Goal: Check status: Check status

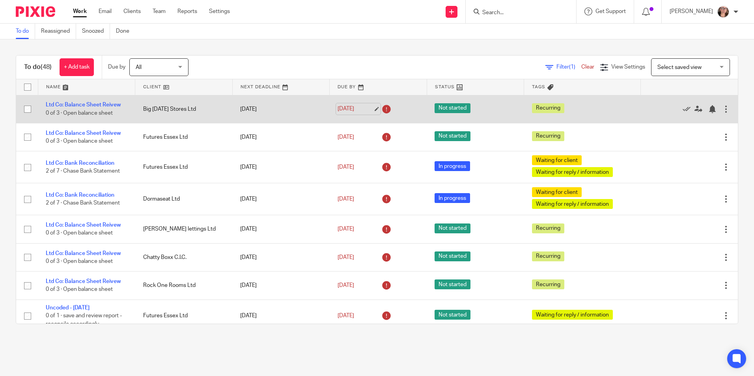
click at [360, 112] on link "[DATE]" at bounding box center [354, 109] width 35 height 8
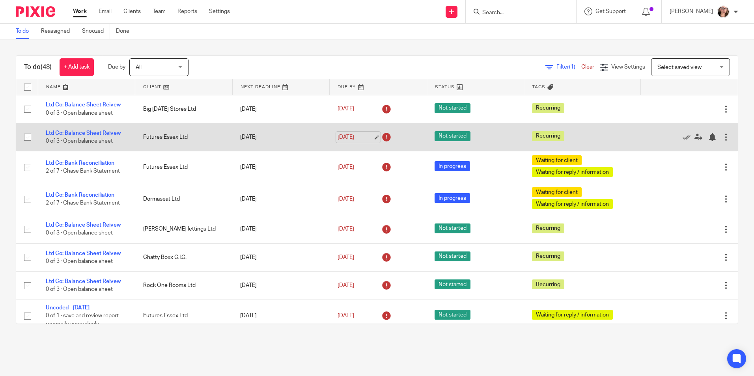
click at [342, 137] on link "[DATE]" at bounding box center [354, 137] width 35 height 8
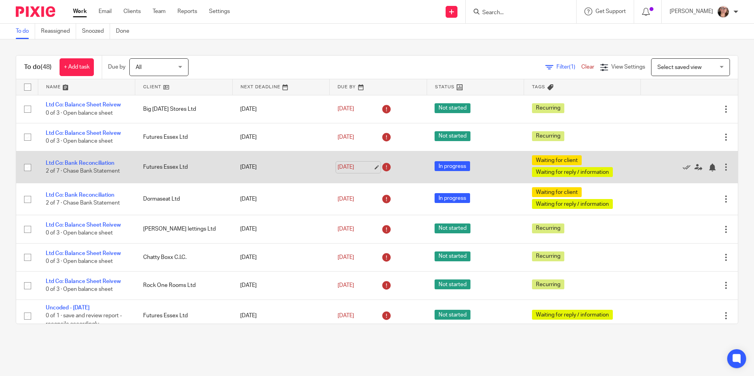
click at [353, 167] on link "[DATE]" at bounding box center [354, 167] width 35 height 8
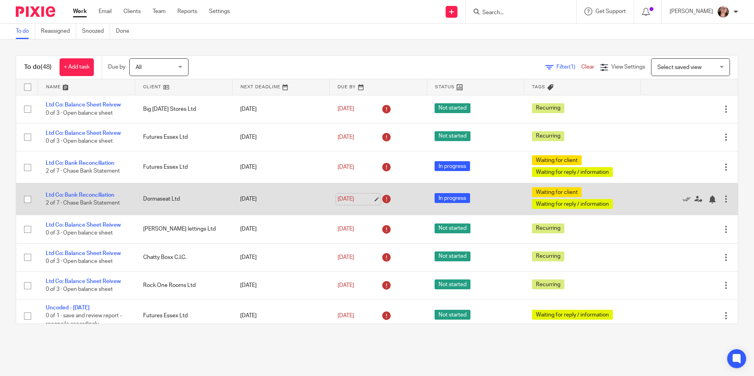
click at [353, 199] on link "[DATE]" at bounding box center [354, 199] width 35 height 8
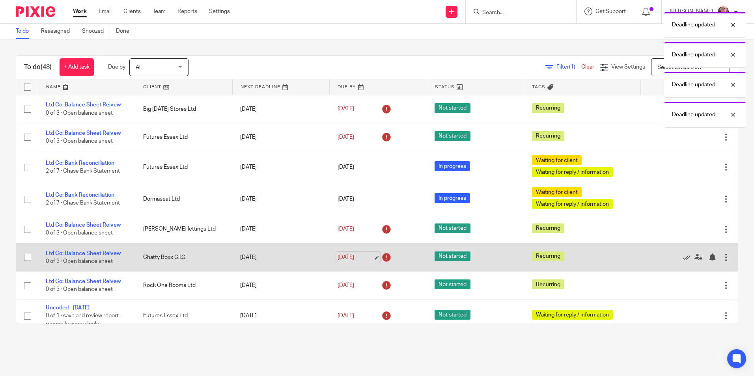
click at [356, 255] on link "[DATE]" at bounding box center [354, 257] width 35 height 8
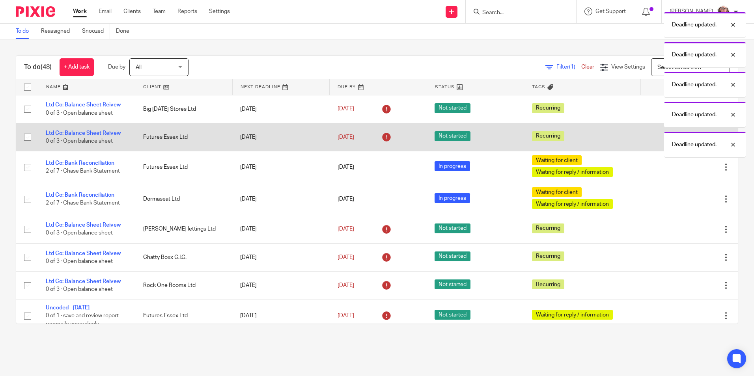
click at [337, 144] on td "[DATE]" at bounding box center [378, 137] width 97 height 28
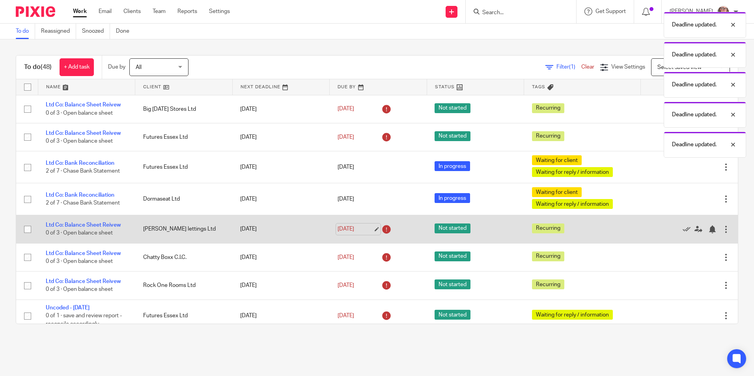
click at [347, 229] on link "[DATE]" at bounding box center [354, 229] width 35 height 8
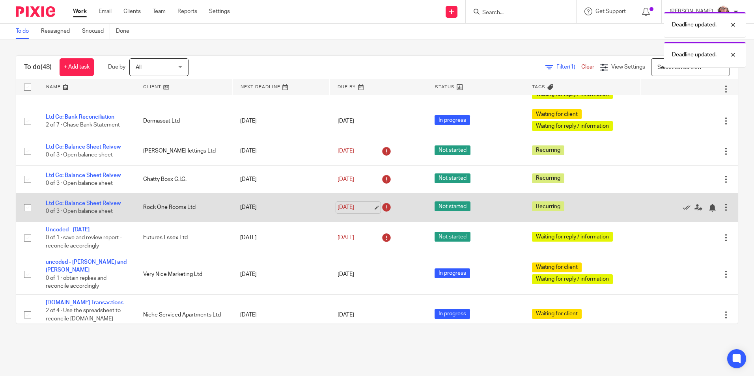
scroll to position [79, 0]
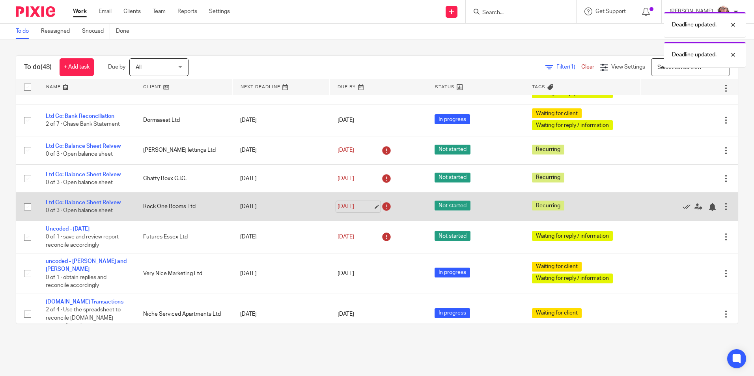
click at [344, 207] on link "[DATE]" at bounding box center [354, 207] width 35 height 8
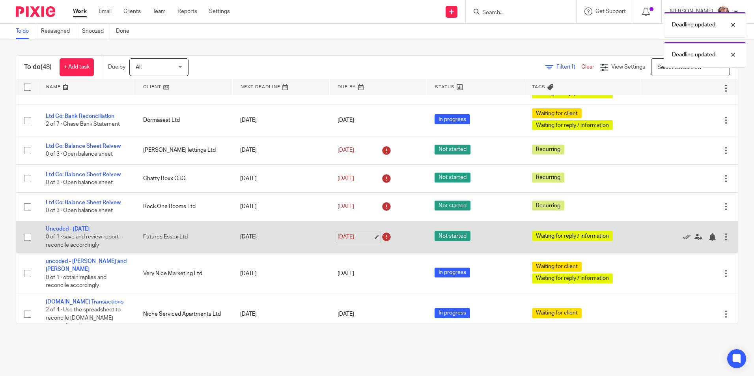
click at [339, 240] on link "[DATE]" at bounding box center [354, 237] width 35 height 8
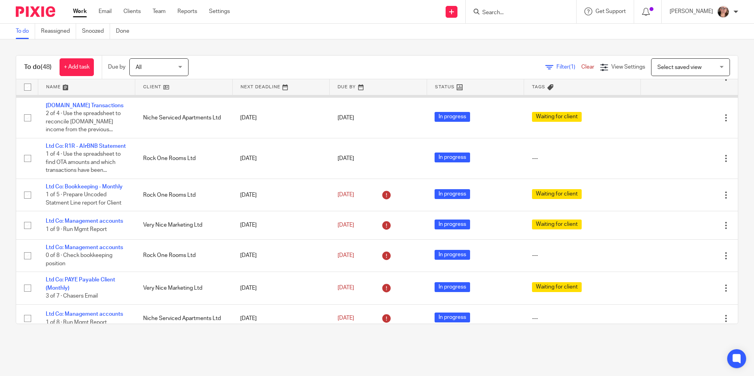
scroll to position [276, 0]
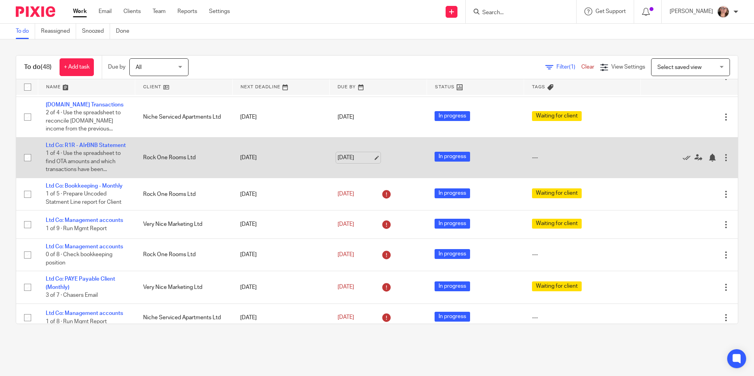
click at [344, 154] on link "[DATE]" at bounding box center [354, 158] width 35 height 8
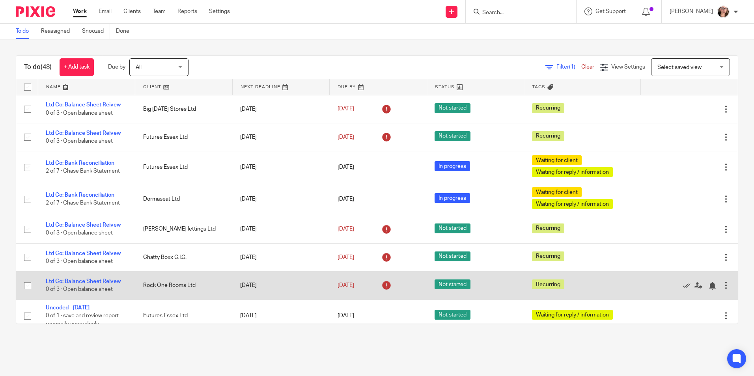
scroll to position [118, 0]
